Goal: Task Accomplishment & Management: Use online tool/utility

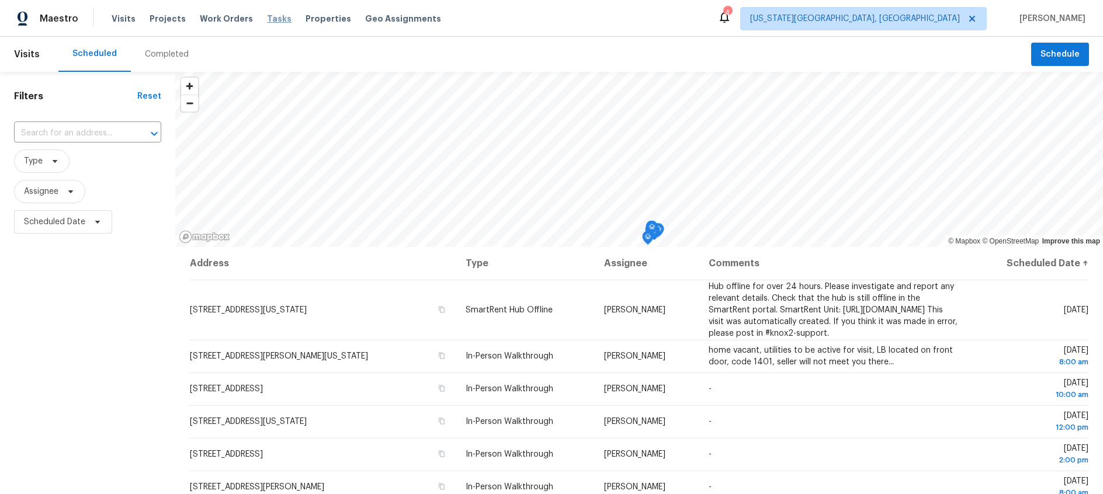
click at [267, 19] on span "Tasks" at bounding box center [279, 19] width 25 height 8
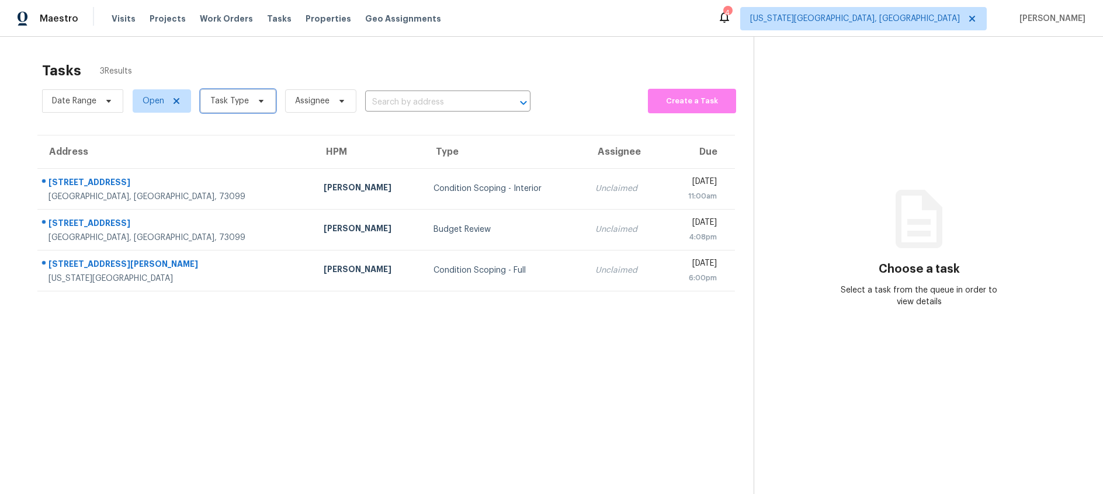
click at [247, 96] on span "Task Type" at bounding box center [237, 100] width 75 height 23
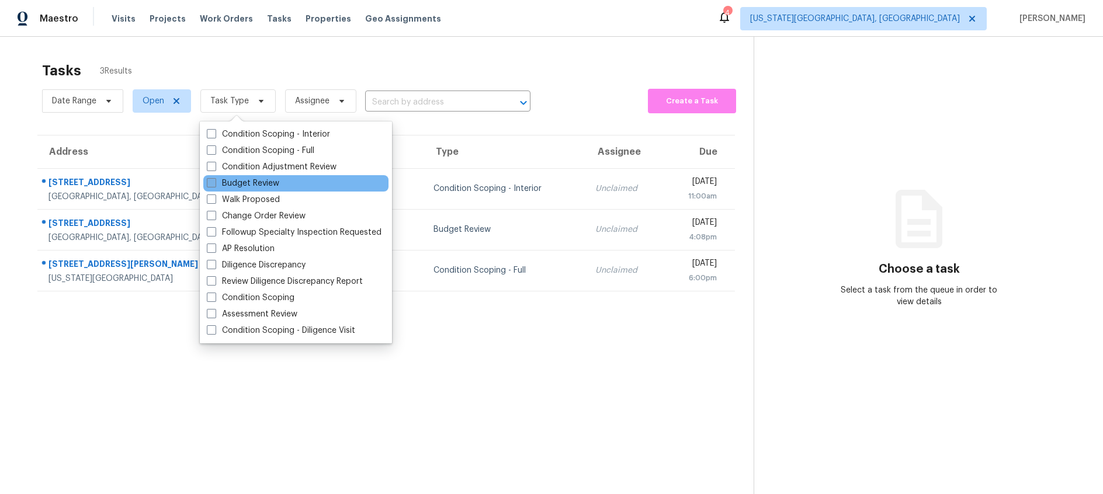
click at [211, 180] on span at bounding box center [211, 182] width 9 height 9
click at [211, 180] on input "Budget Review" at bounding box center [211, 182] width 8 height 8
checkbox input "true"
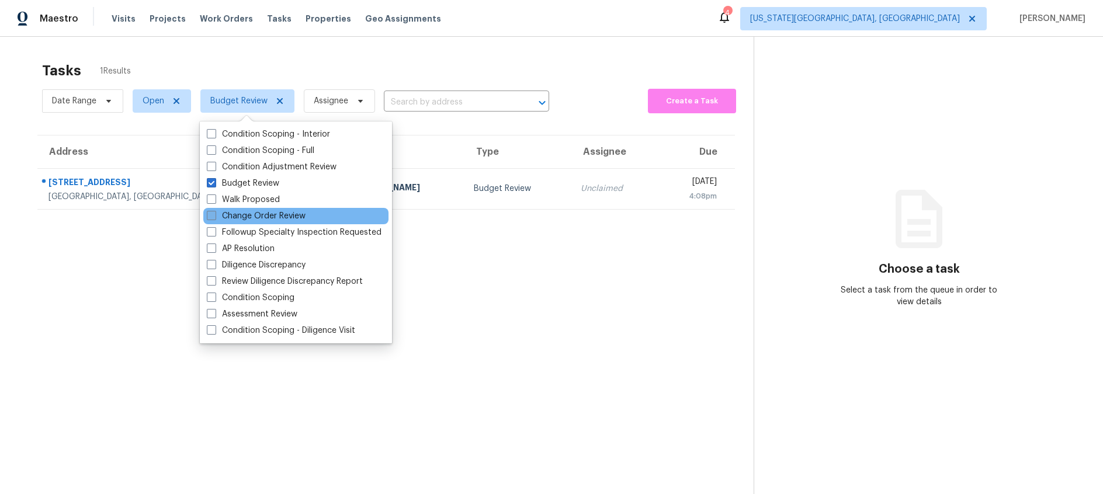
click at [211, 217] on span at bounding box center [211, 215] width 9 height 9
click at [211, 217] on input "Change Order Review" at bounding box center [211, 214] width 8 height 8
checkbox input "true"
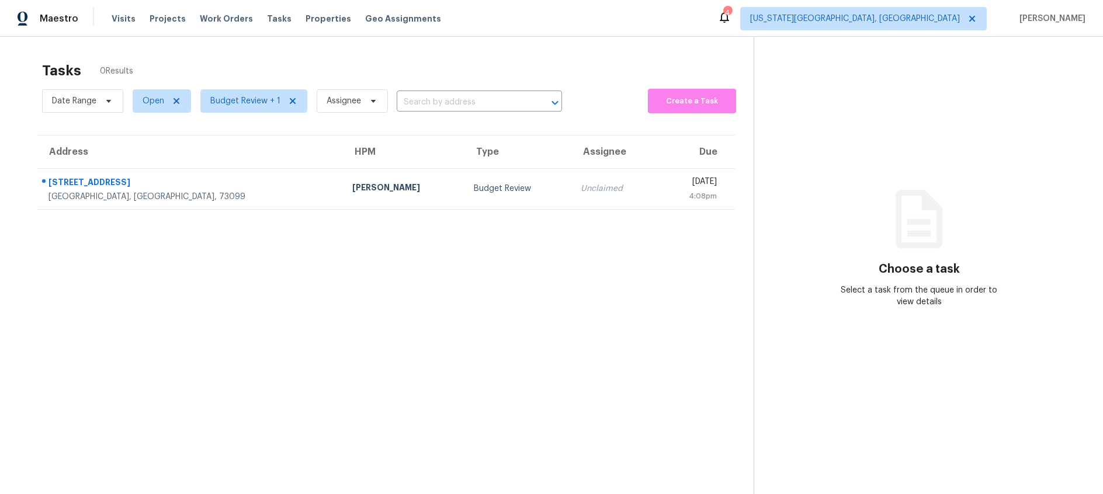
click at [498, 266] on section "Tasks 0 Results Date Range Open Budget Review + 1 Assignee ​ Create a Task Addr…" at bounding box center [386, 292] width 735 height 475
click at [406, 321] on section "Tasks 1 Results Date Range Open Budget Review + 1 Assignee ​ Create a Task Addr…" at bounding box center [386, 292] width 735 height 475
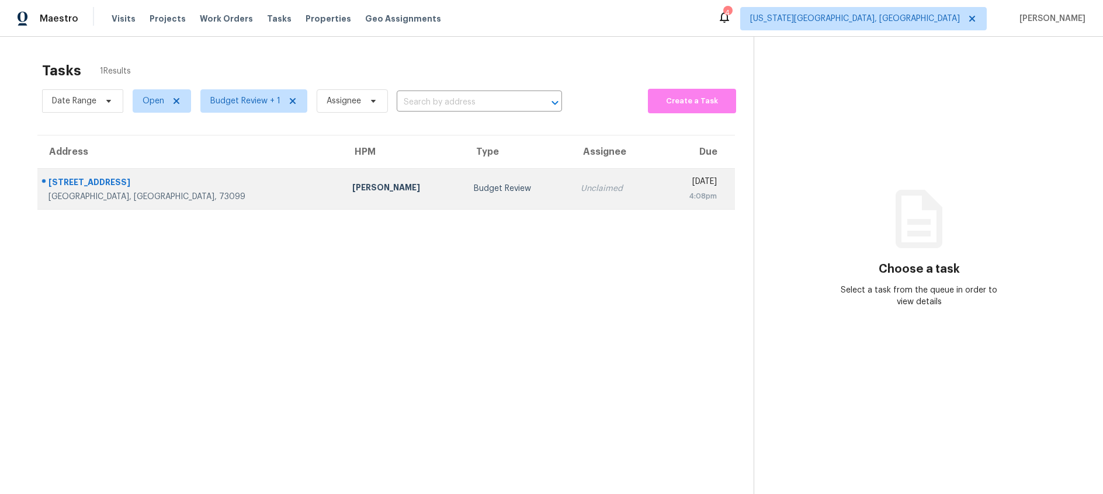
click at [474, 189] on div "Budget Review" at bounding box center [518, 189] width 88 height 12
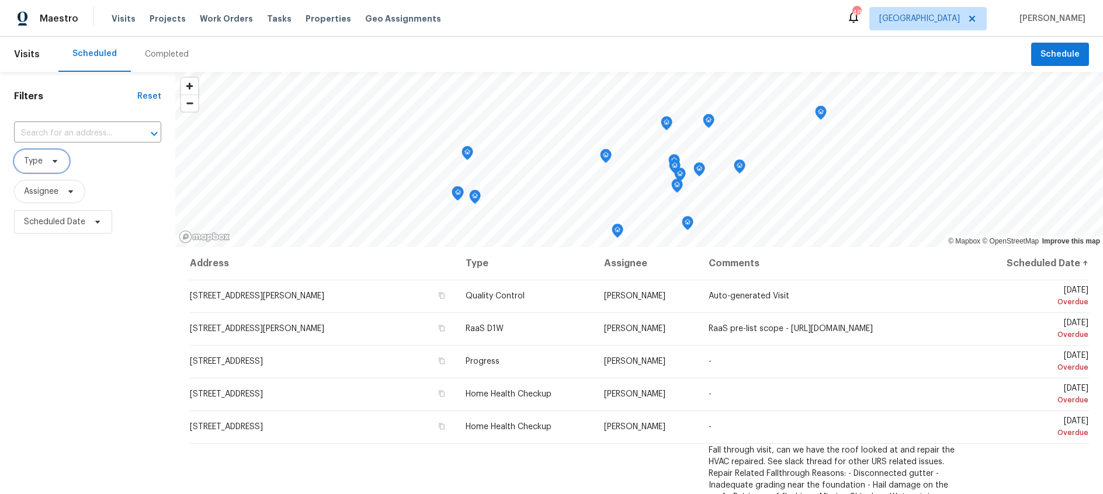
click at [53, 158] on icon at bounding box center [54, 161] width 9 height 9
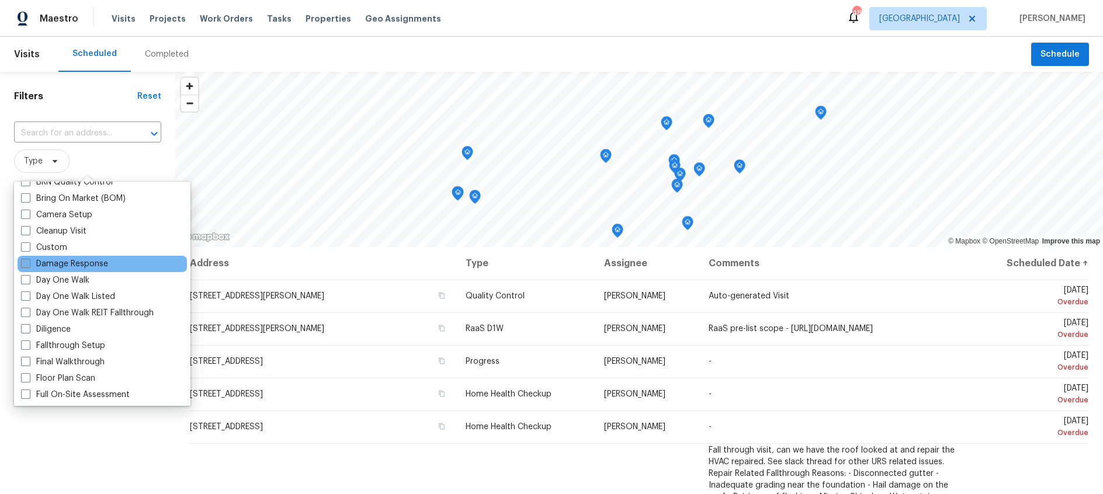
scroll to position [168, 0]
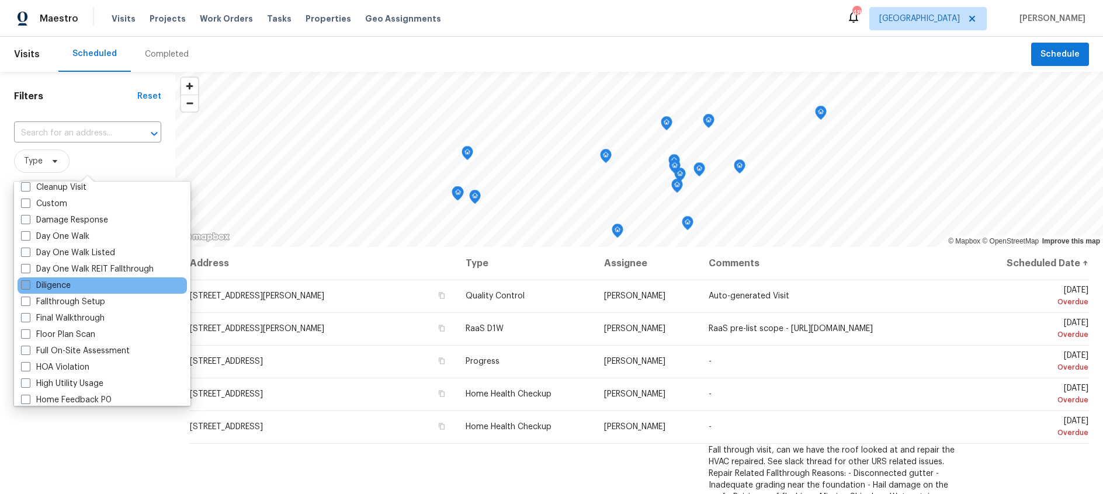
click at [26, 285] on span at bounding box center [25, 284] width 9 height 9
click at [26, 285] on input "Diligence" at bounding box center [25, 284] width 8 height 8
checkbox input "true"
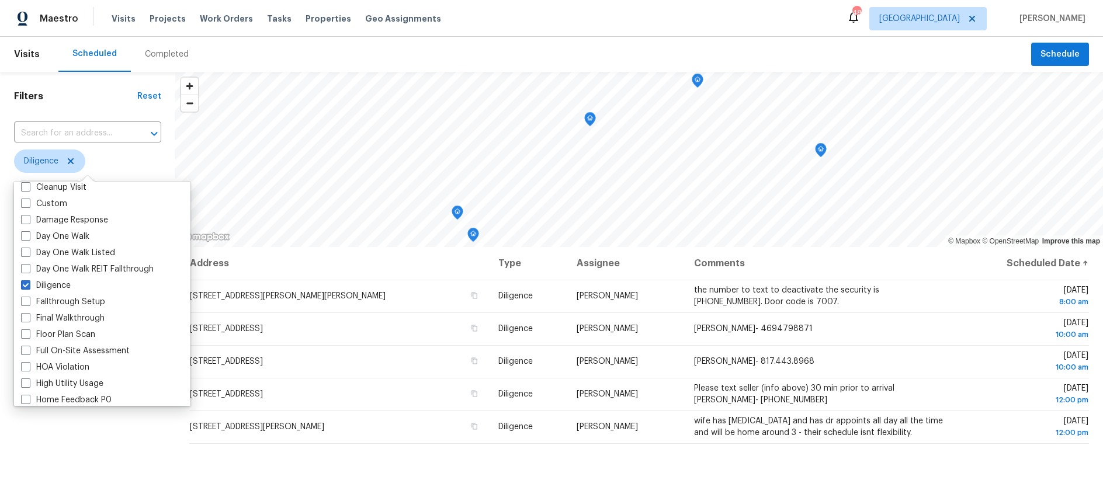
click at [141, 164] on span "Diligence" at bounding box center [87, 161] width 147 height 23
